Goal: Answer question/provide support: Share knowledge or assist other users

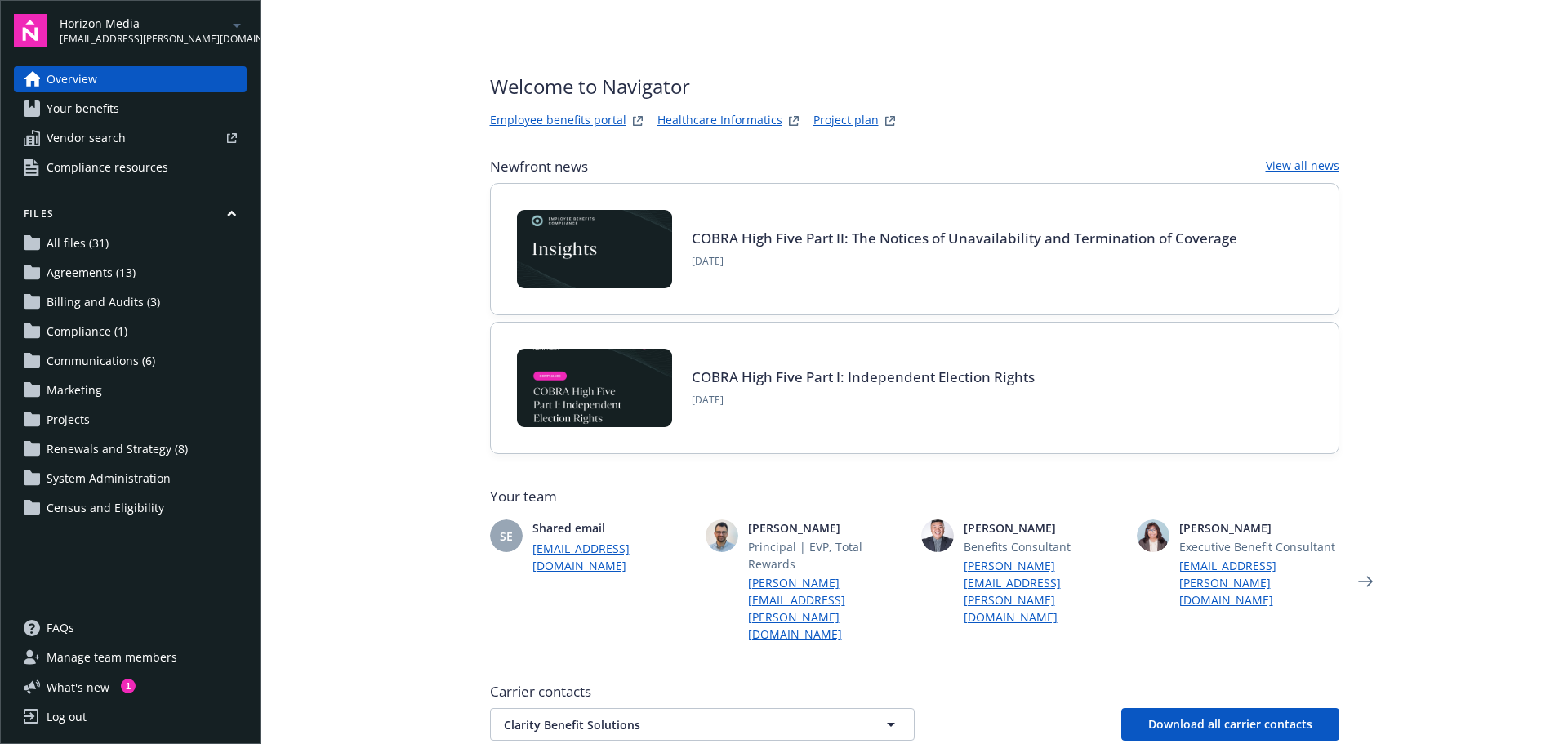
click at [551, 117] on link "Employee benefits portal" at bounding box center [557, 121] width 136 height 20
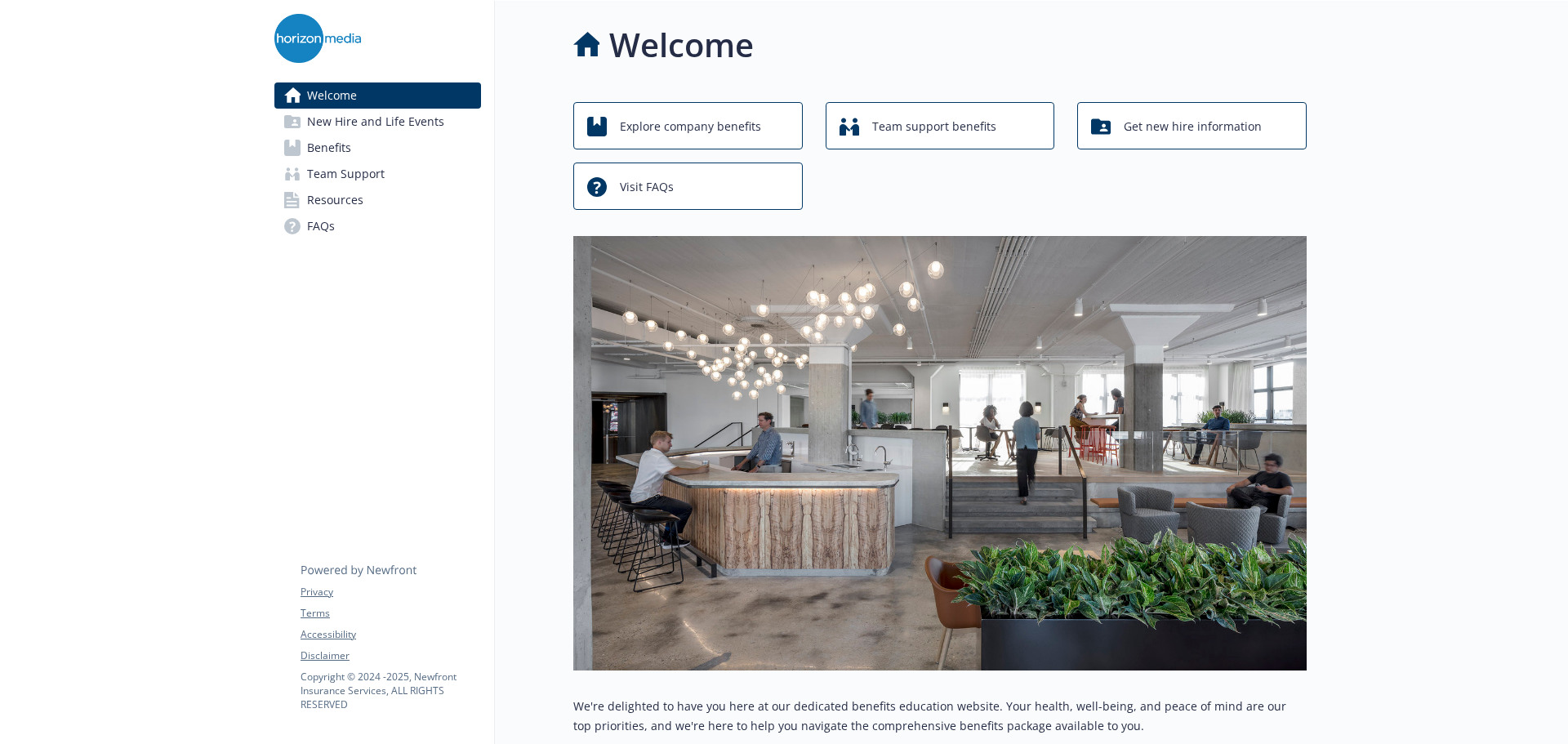
click at [322, 172] on span "Team Support" at bounding box center [345, 174] width 77 height 26
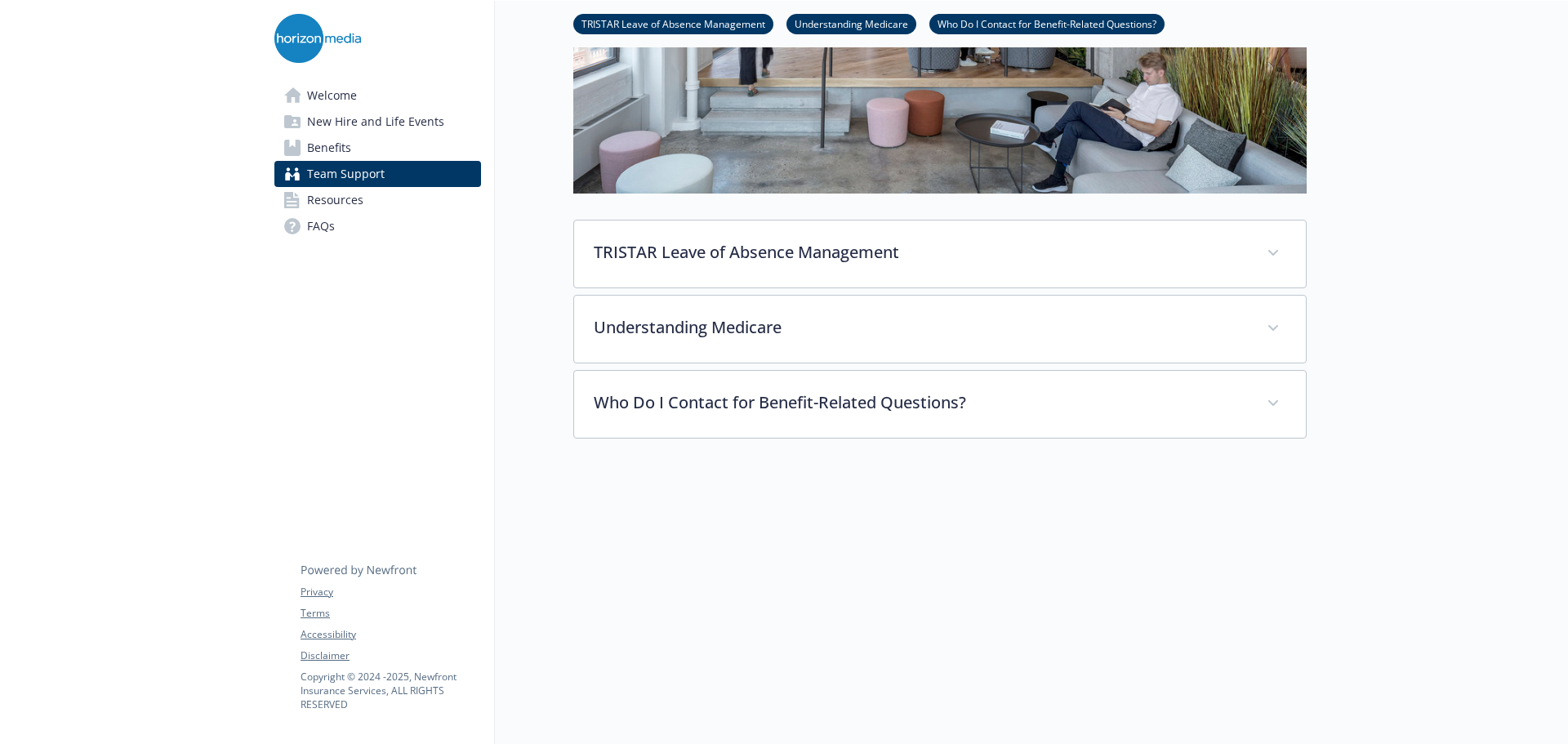
scroll to position [400, 0]
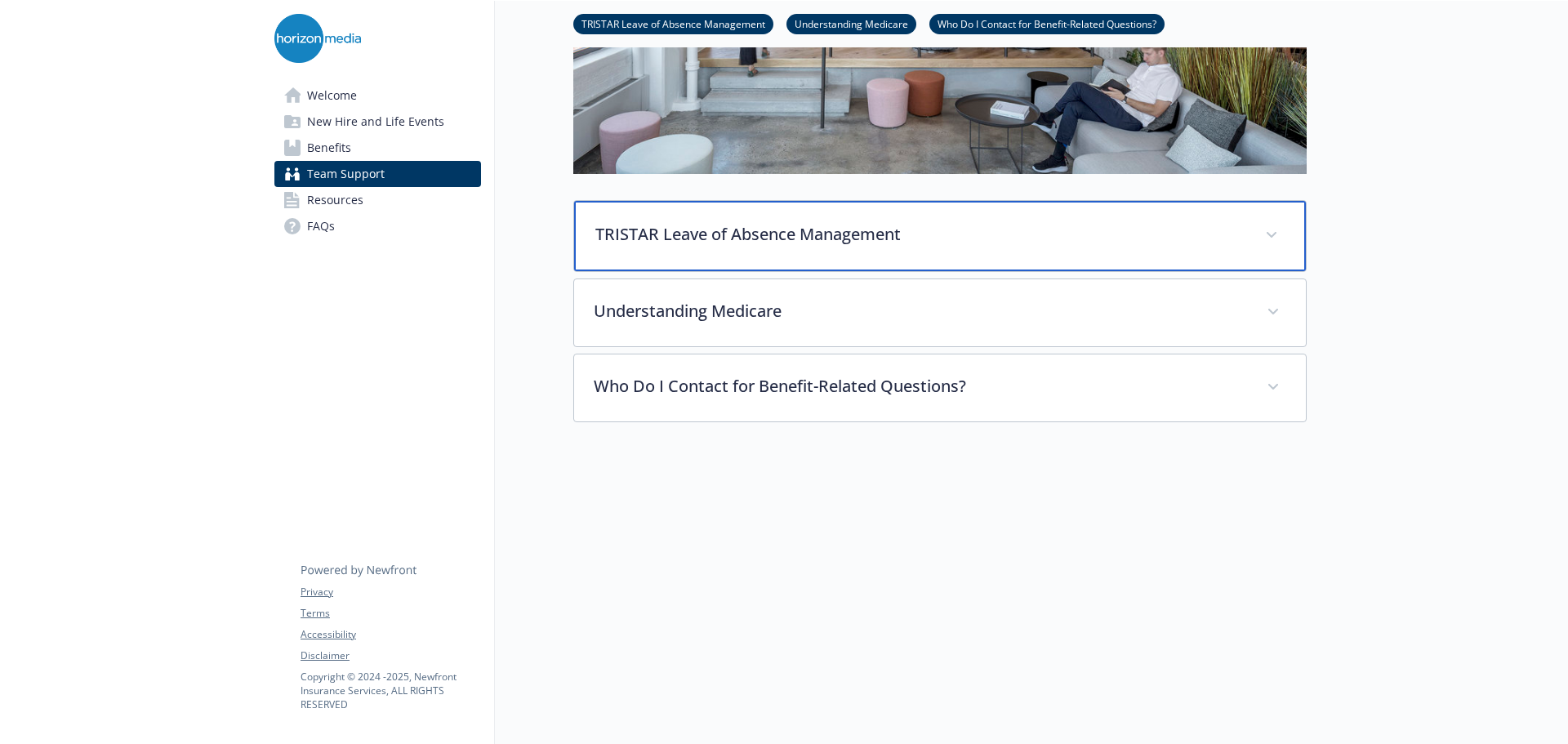
click at [810, 222] on p "TRISTAR Leave of Absence Management" at bounding box center [920, 234] width 650 height 25
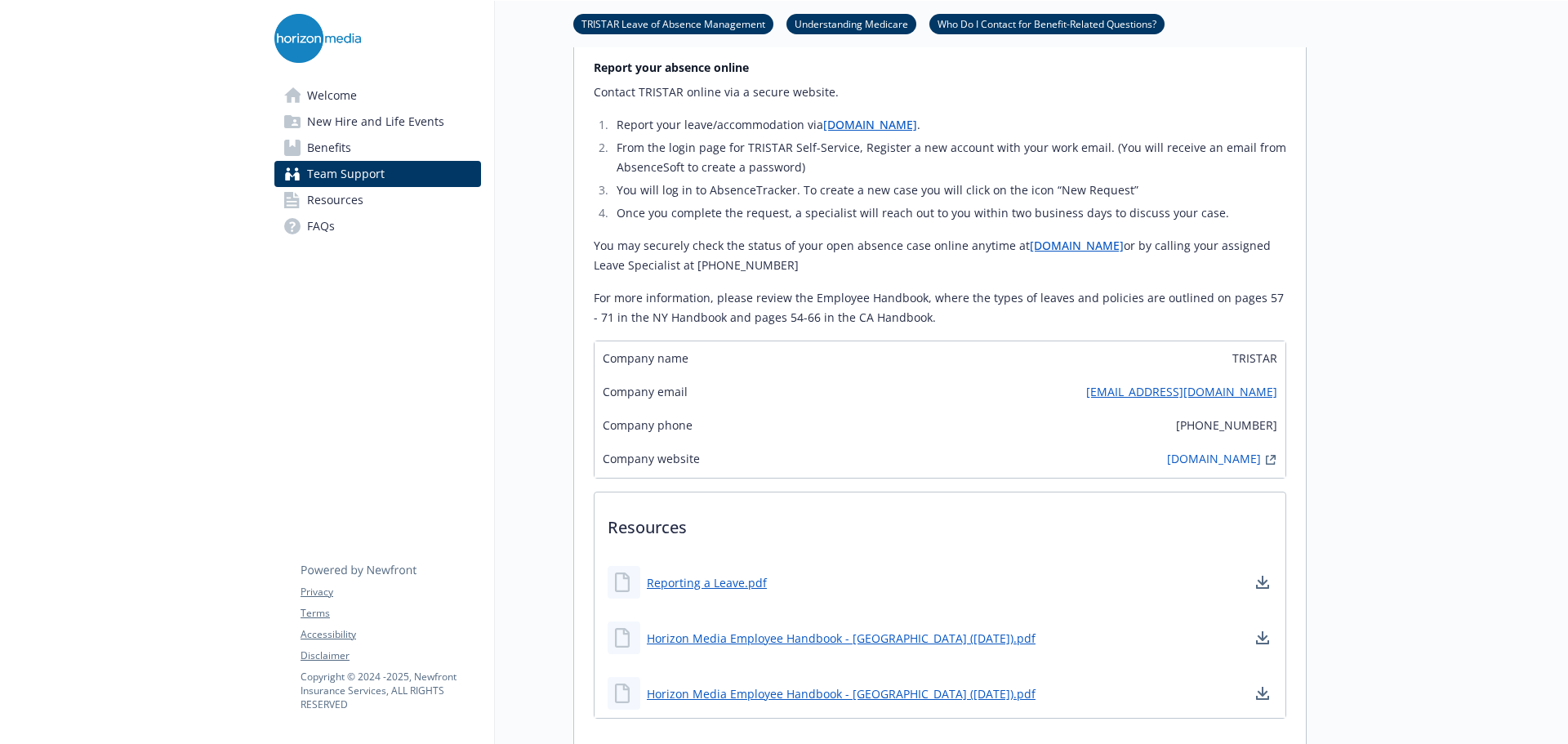
scroll to position [996, 0]
